Goal: Task Accomplishment & Management: Use online tool/utility

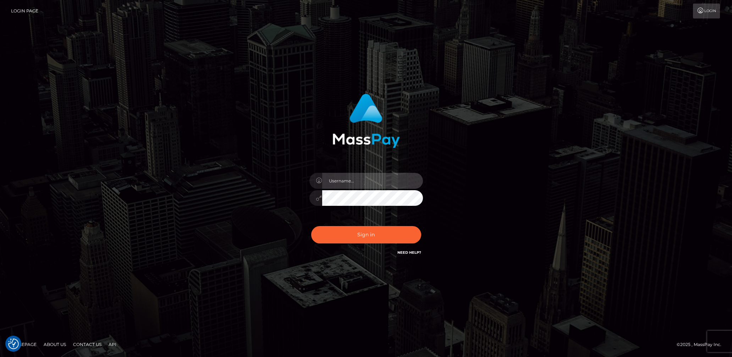
click at [342, 182] on input "text" at bounding box center [372, 181] width 101 height 16
type input "lady.v"
click at [357, 229] on button "Sign in" at bounding box center [366, 234] width 110 height 17
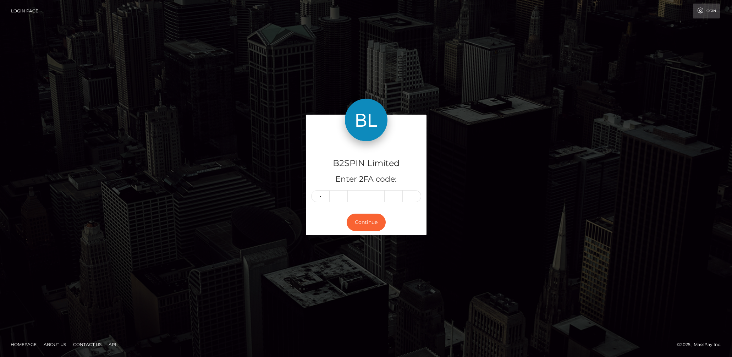
type input "0"
type input "4"
type input "3"
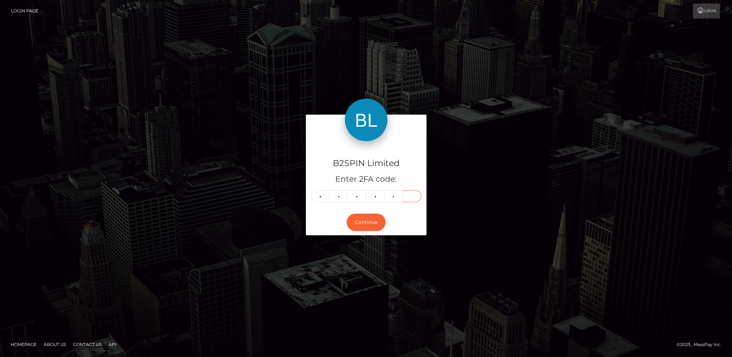
type input "4"
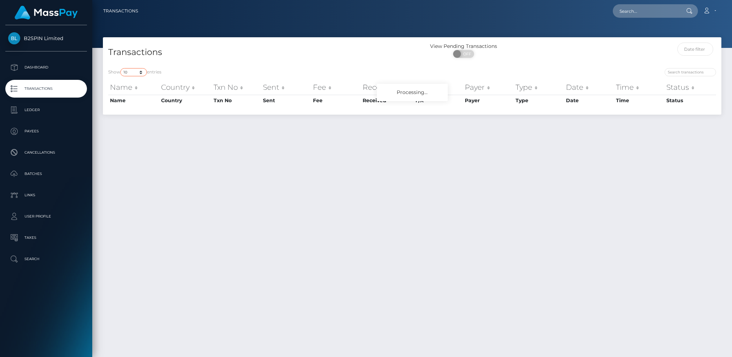
click at [133, 71] on select "10 25 50 100 250 500 1,000 3,500" at bounding box center [133, 72] width 27 height 8
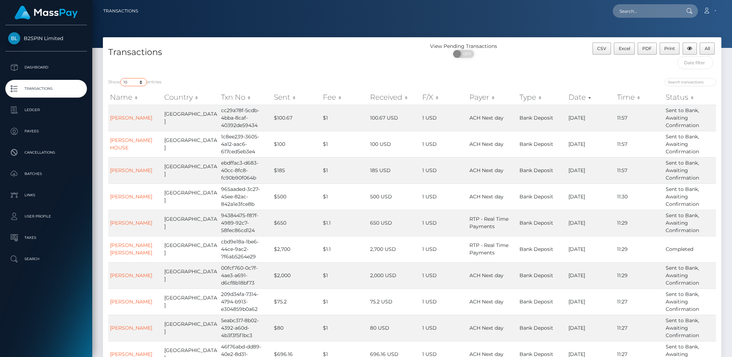
select select "3500"
click at [121, 78] on select "10 25 50 100 250 500 1,000 3,500" at bounding box center [133, 82] width 27 height 8
click at [387, 65] on div "Transactions" at bounding box center [257, 58] width 309 height 30
click at [465, 51] on span "OFF" at bounding box center [466, 54] width 18 height 8
checkbox input "true"
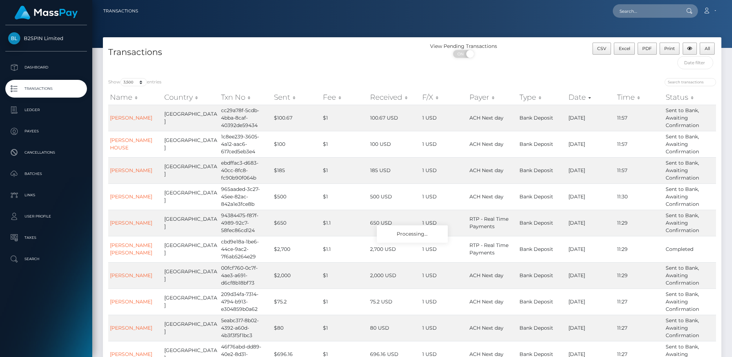
click at [588, 76] on div "Show 10 25 50 100 250 500 1,000 3,500 entries Name Country Txn No Sent Fee Rece…" at bounding box center [412, 234] width 618 height 323
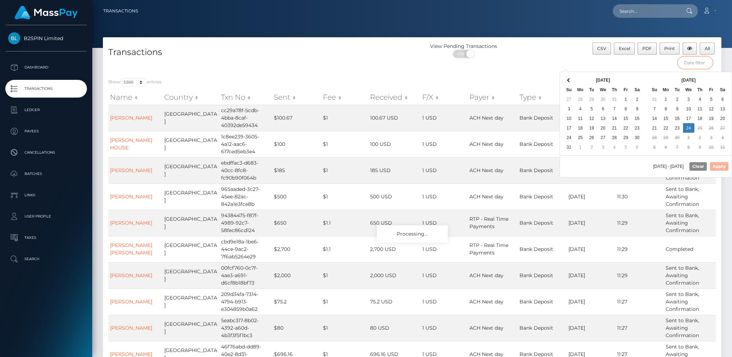
click at [693, 63] on input "text" at bounding box center [695, 62] width 36 height 13
click at [640, 77] on th at bounding box center [636, 80] width 11 height 10
click at [717, 168] on button "Apply" at bounding box center [719, 166] width 18 height 9
type input "[DATE] - [DATE]"
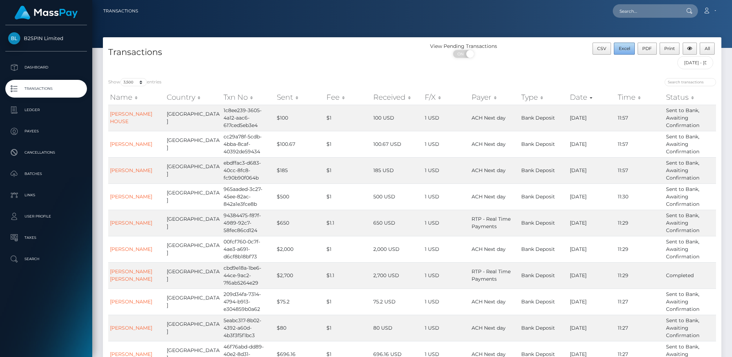
click at [626, 50] on span "Excel" at bounding box center [623, 48] width 11 height 5
